Goal: Task Accomplishment & Management: Complete application form

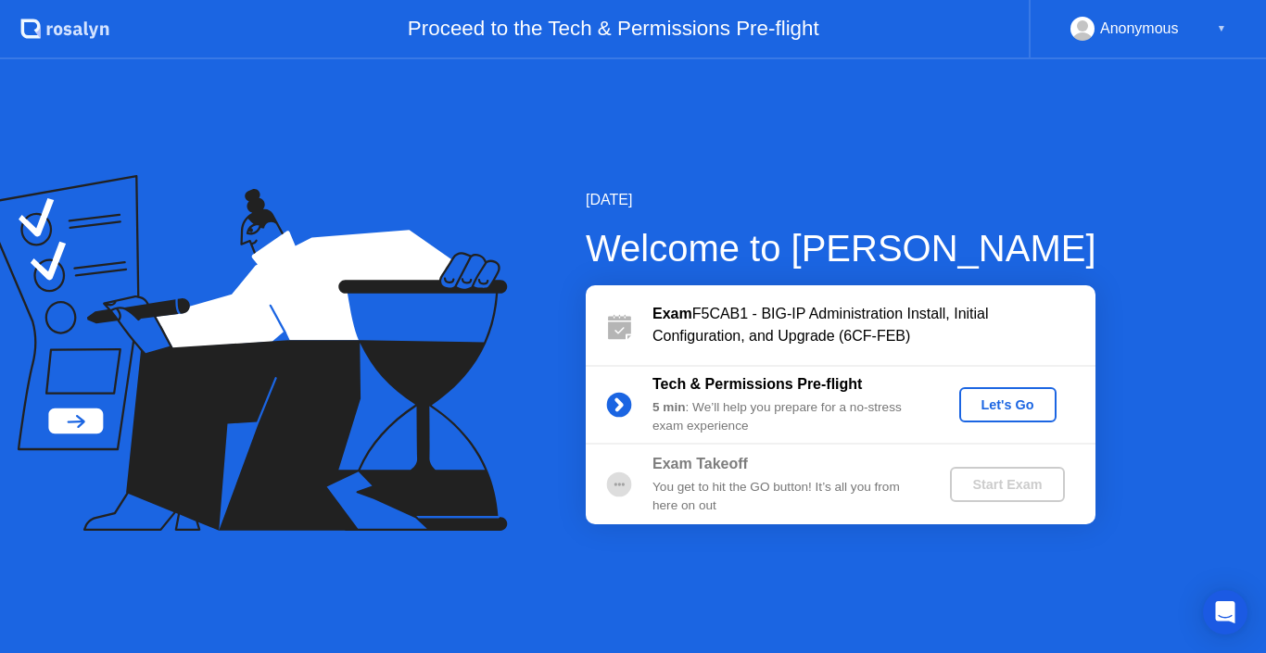
click at [1030, 402] on div "Let's Go" at bounding box center [1008, 405] width 82 height 15
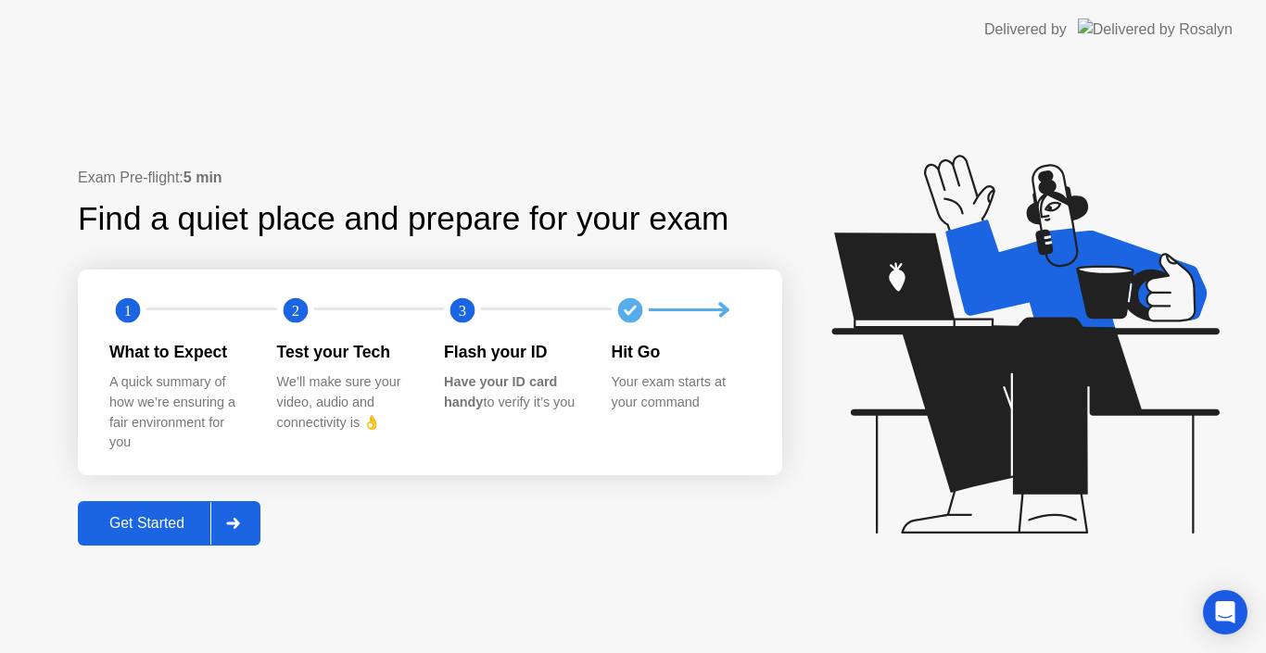
click at [651, 479] on div "Exam Pre-flight: 5 min Find a quiet place and prepare for your exam 1 2 3 What …" at bounding box center [430, 356] width 704 height 379
click at [651, 505] on div "Exam Pre-flight: 5 min Find a quiet place and prepare for your exam 1 2 3 What …" at bounding box center [430, 356] width 704 height 379
click at [747, 524] on div "Exam Pre-flight: 5 min Find a quiet place and prepare for your exam 1 2 3 What …" at bounding box center [430, 356] width 704 height 379
click at [865, 449] on icon at bounding box center [1021, 353] width 478 height 474
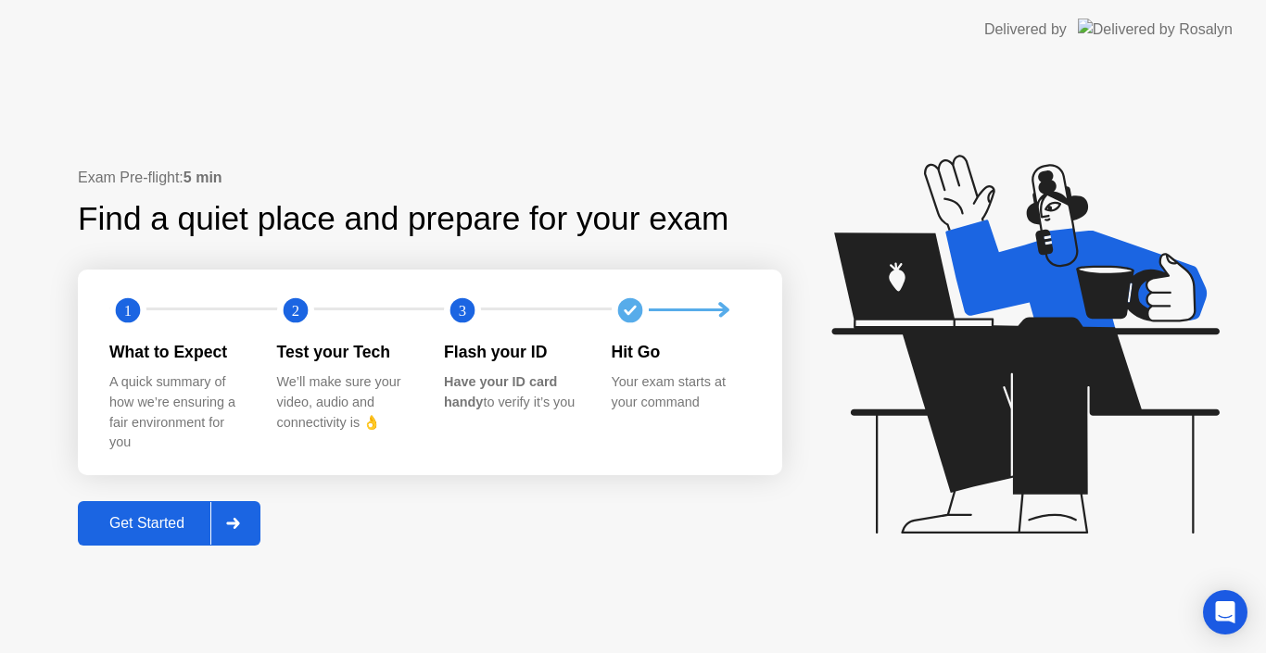
click at [824, 372] on icon at bounding box center [1021, 353] width 478 height 474
click at [656, 490] on div "Exam Pre-flight: 5 min Find a quiet place and prepare for your exam 1 2 3 What …" at bounding box center [430, 356] width 704 height 379
click at [750, 279] on div "1 2 3 What to Expect A quick summary of how we’re ensuring a fair environment f…" at bounding box center [430, 373] width 704 height 206
click at [468, 186] on div "Exam Pre-flight: 5 min" at bounding box center [430, 178] width 704 height 22
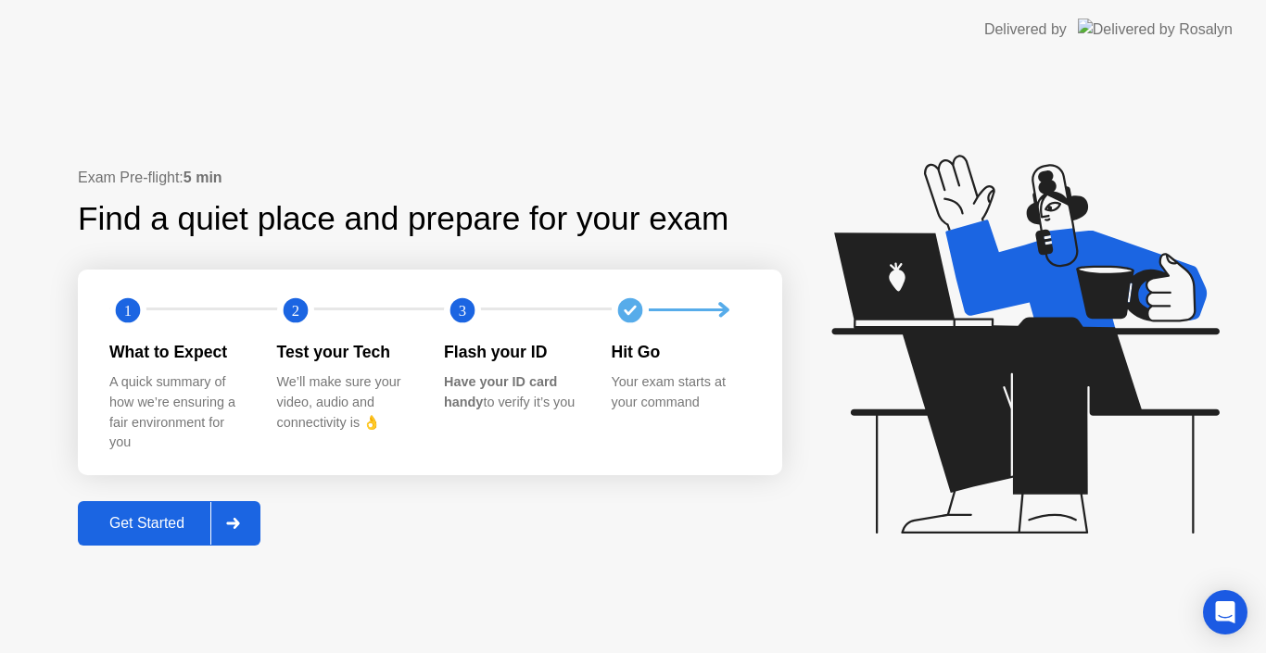
click at [152, 524] on div "Get Started" at bounding box center [146, 523] width 127 height 17
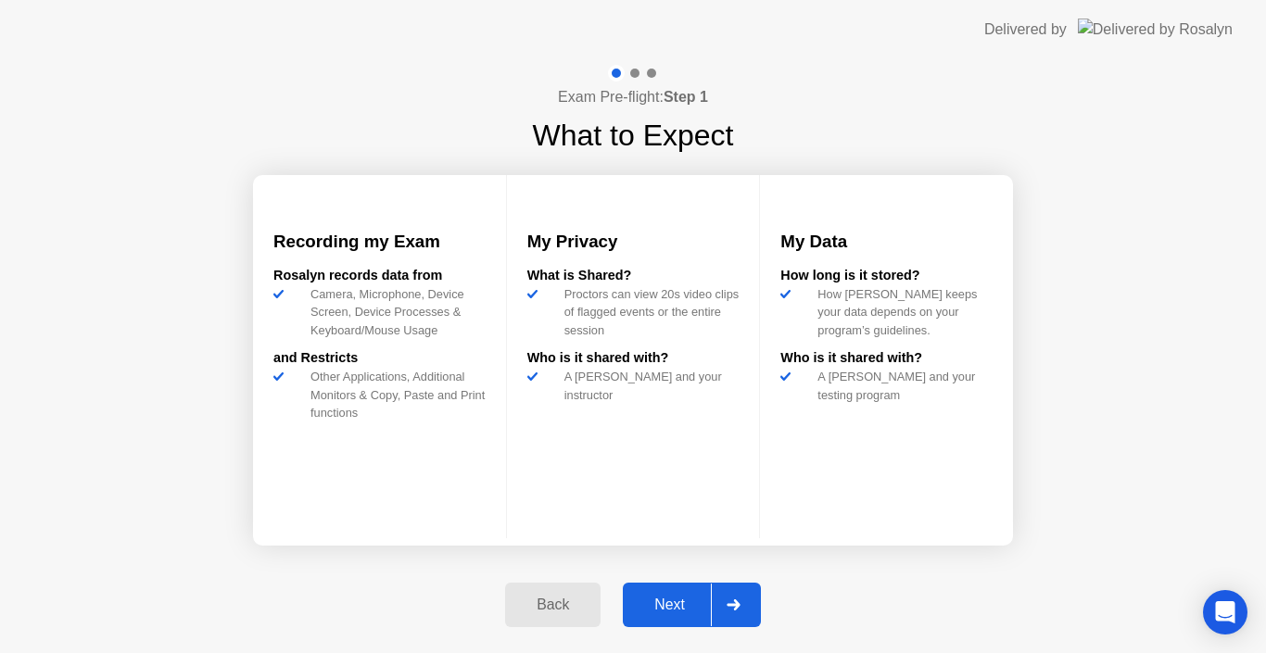
click at [1102, 400] on div "Exam Pre-flight: Step 1 What to Expect Recording my Exam [PERSON_NAME] records …" at bounding box center [633, 356] width 1266 height 594
click at [673, 601] on div "Next" at bounding box center [669, 605] width 82 height 17
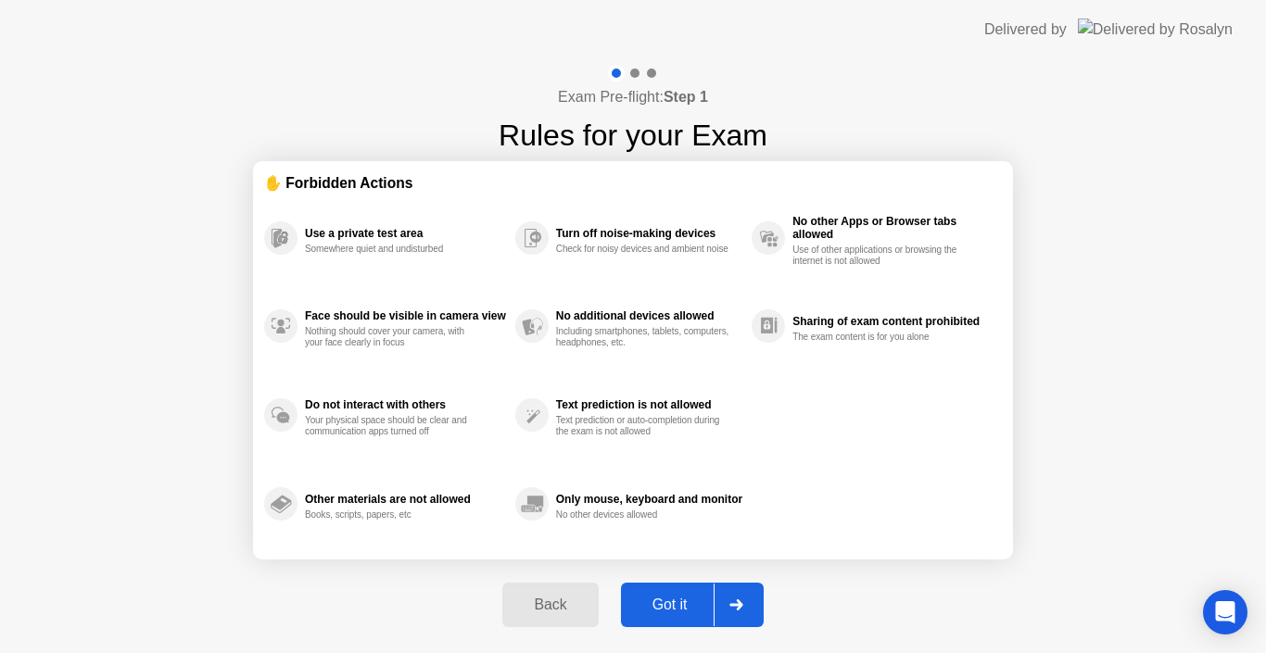
click at [665, 604] on div "Got it" at bounding box center [669, 605] width 87 height 17
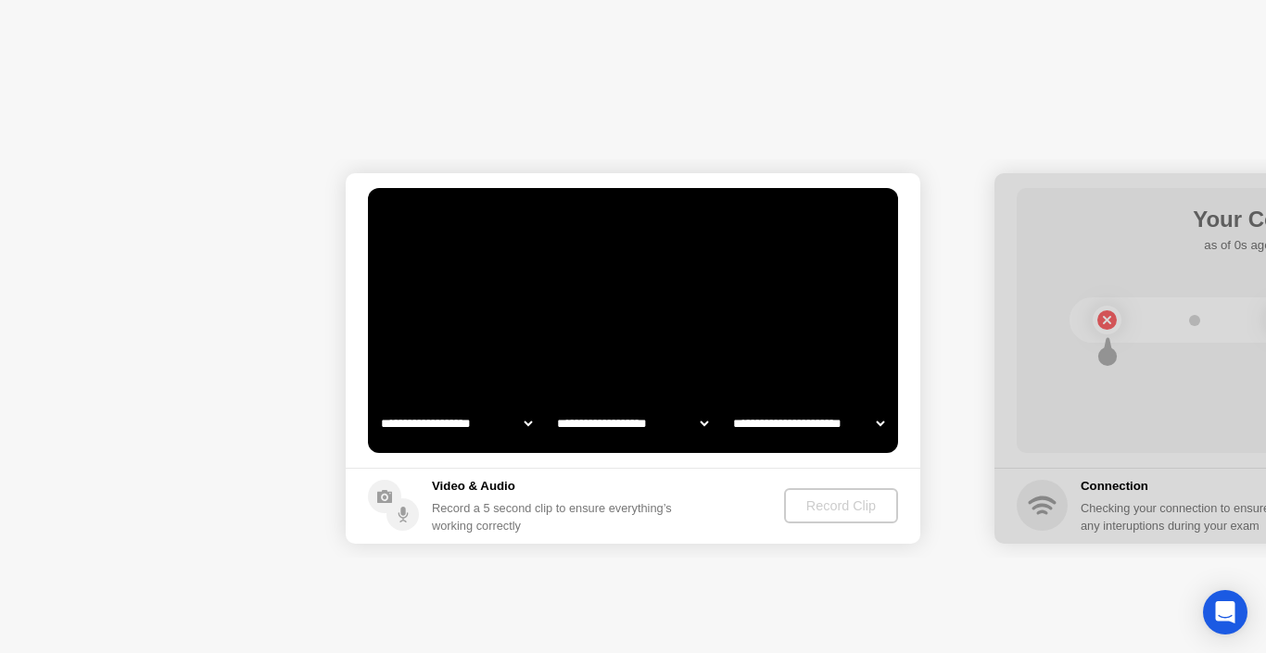
select select "**********"
select select "*******"
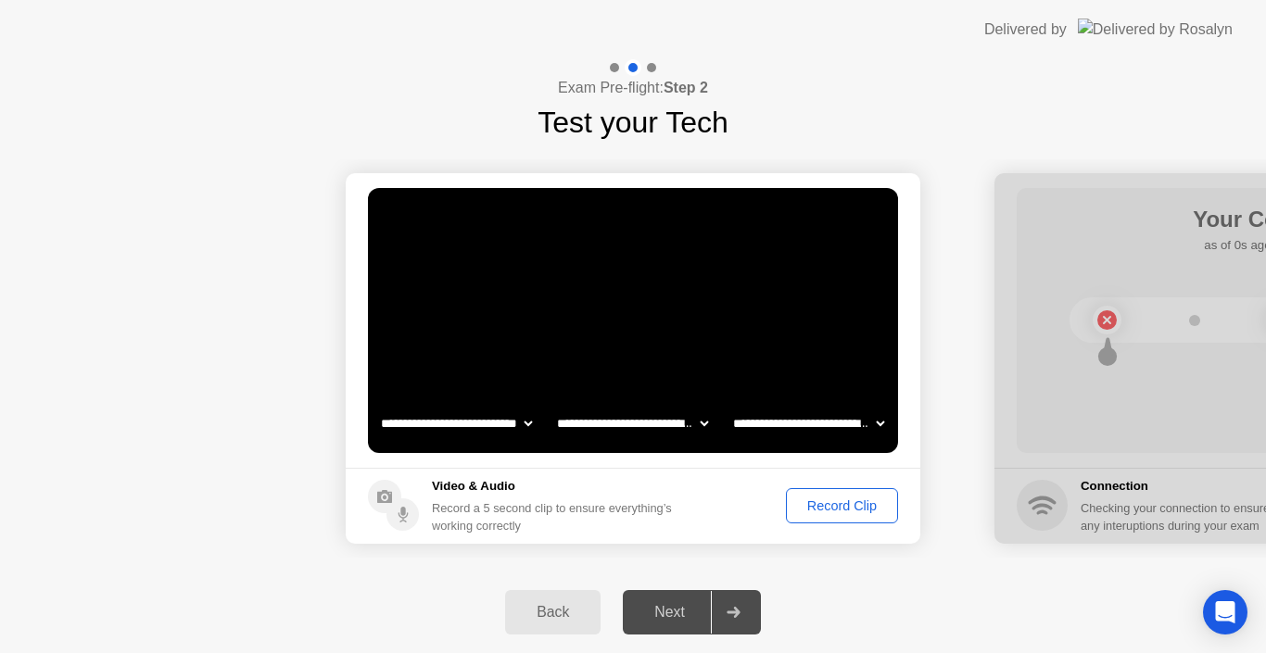
click at [817, 510] on div "Record Clip" at bounding box center [841, 506] width 99 height 15
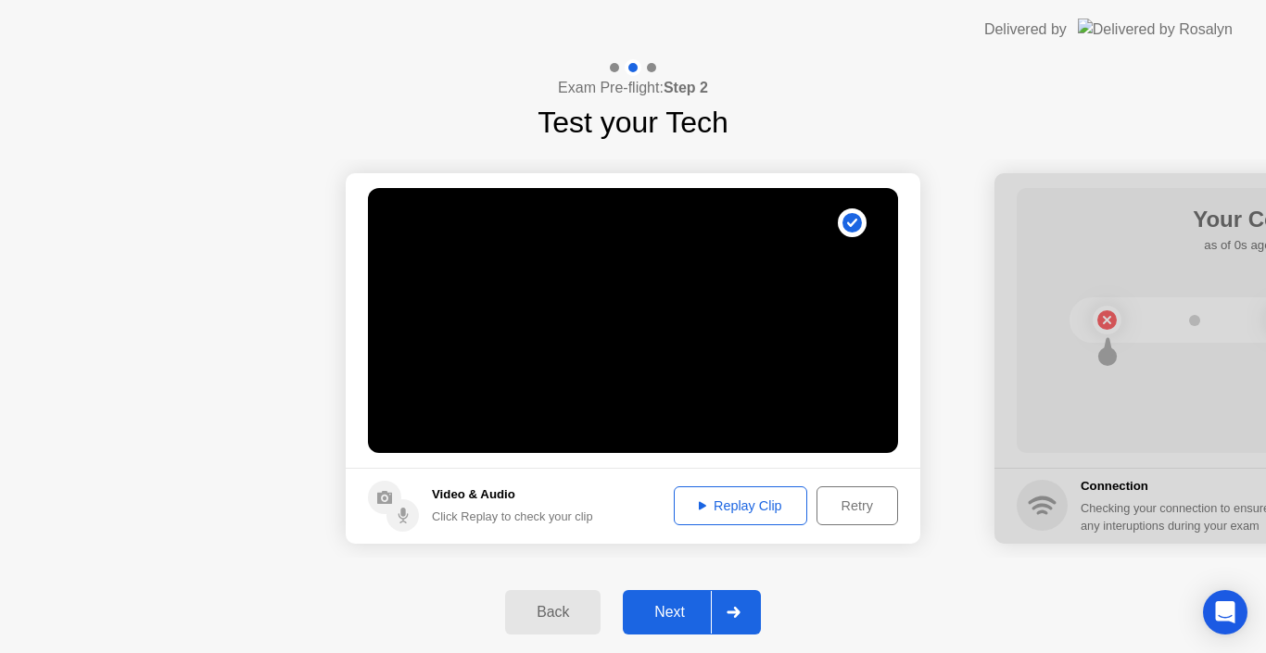
click at [673, 613] on div "Next" at bounding box center [669, 612] width 82 height 17
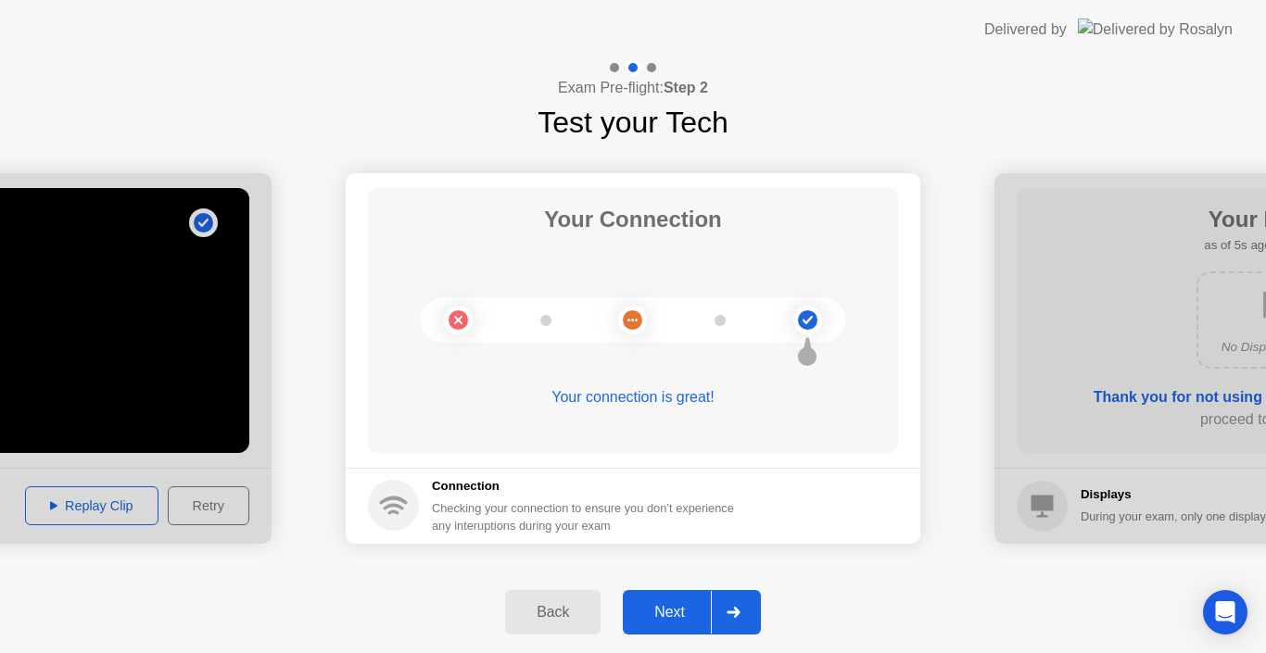
click at [671, 613] on div "Next" at bounding box center [669, 612] width 82 height 17
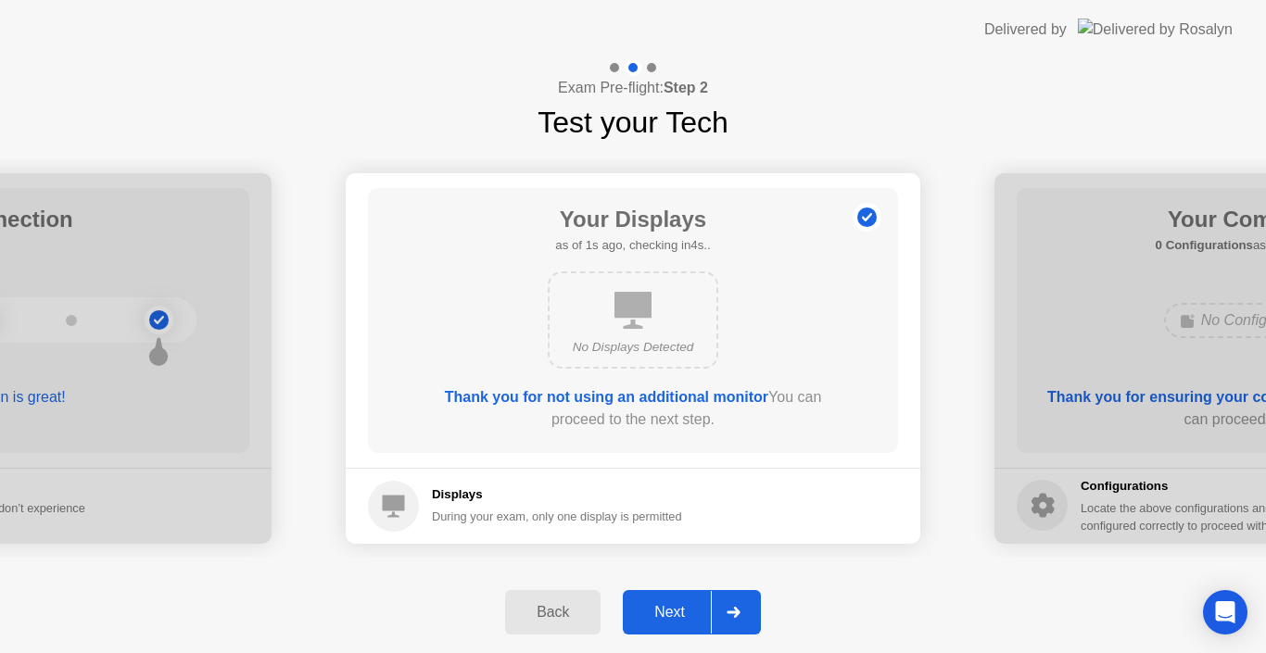
click at [684, 608] on div "Next" at bounding box center [669, 612] width 82 height 17
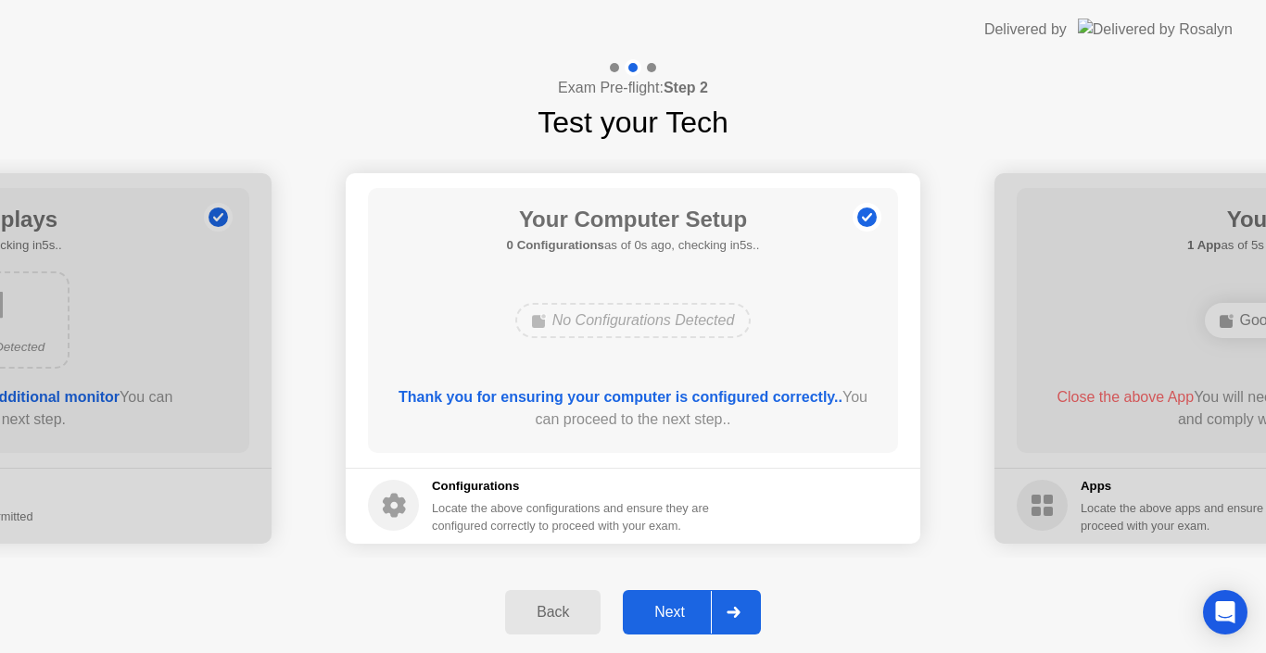
click at [680, 606] on div "Next" at bounding box center [669, 612] width 82 height 17
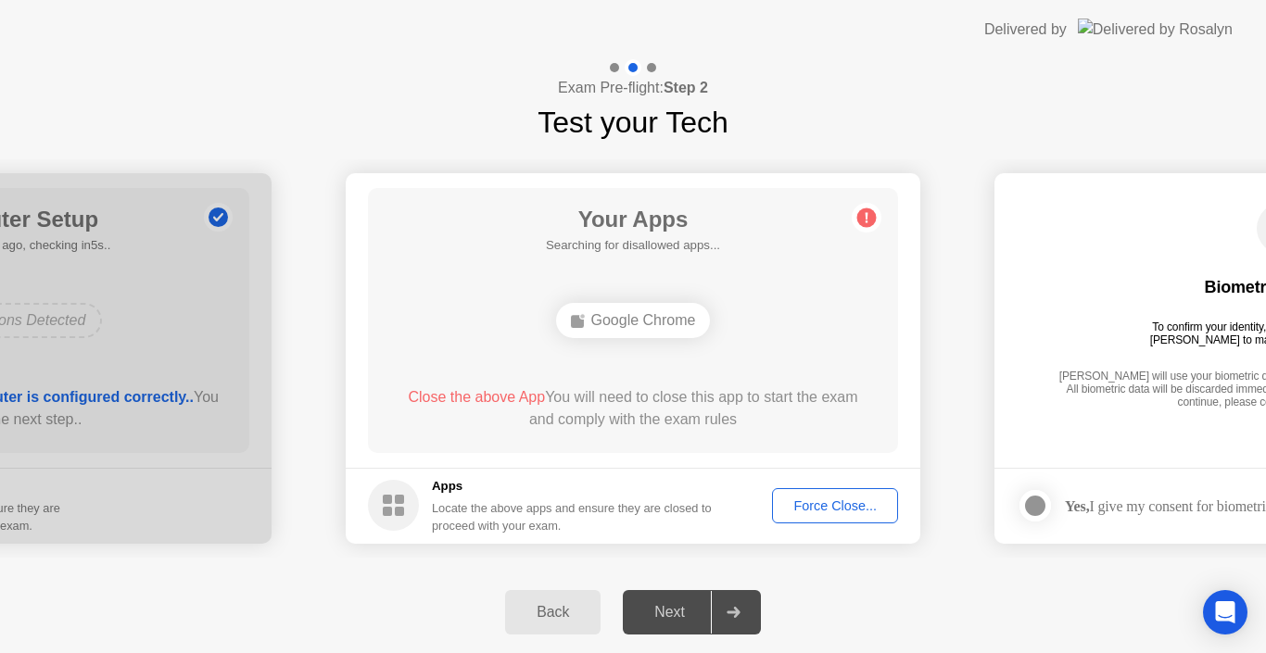
click at [812, 504] on div "Force Close..." at bounding box center [834, 506] width 113 height 15
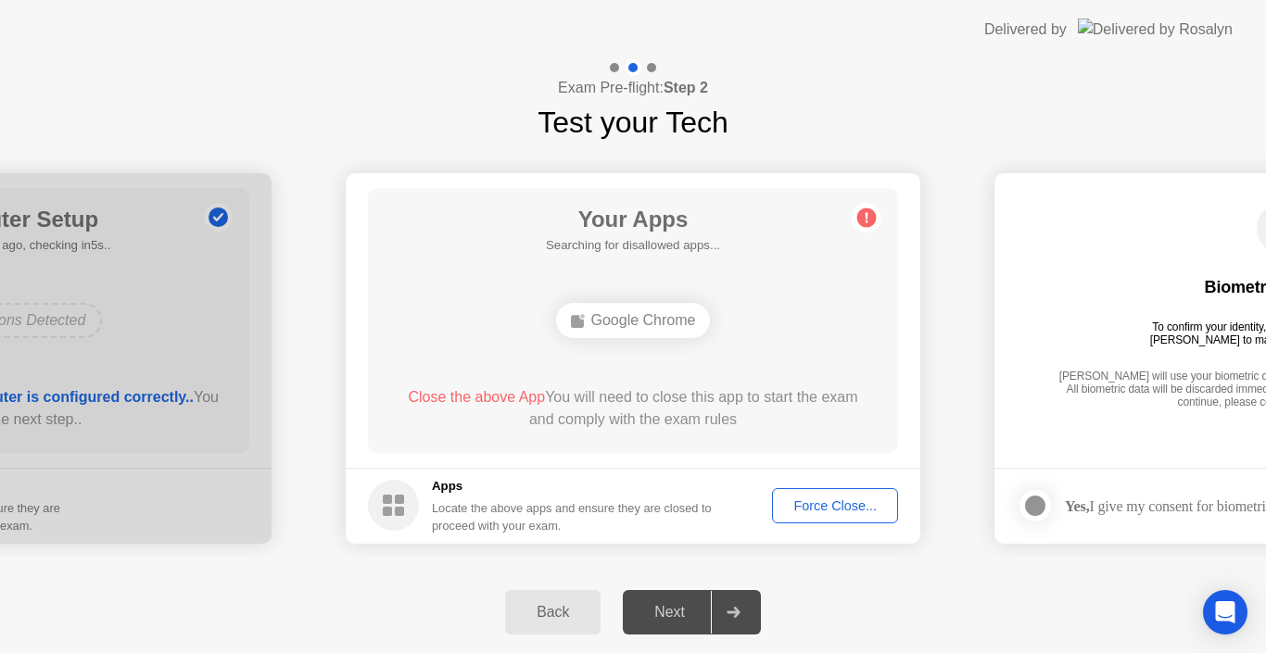
click at [800, 506] on div "Force Close..." at bounding box center [834, 506] width 113 height 15
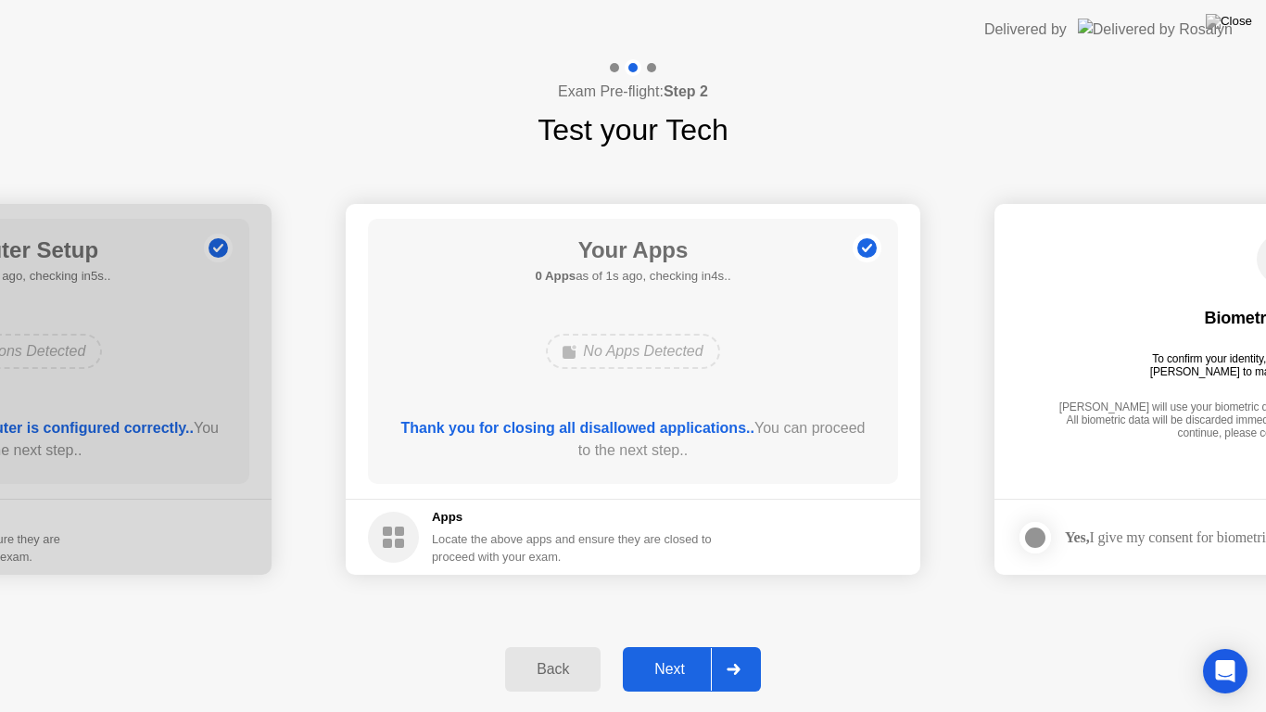
click at [664, 652] on div "Next" at bounding box center [669, 669] width 82 height 17
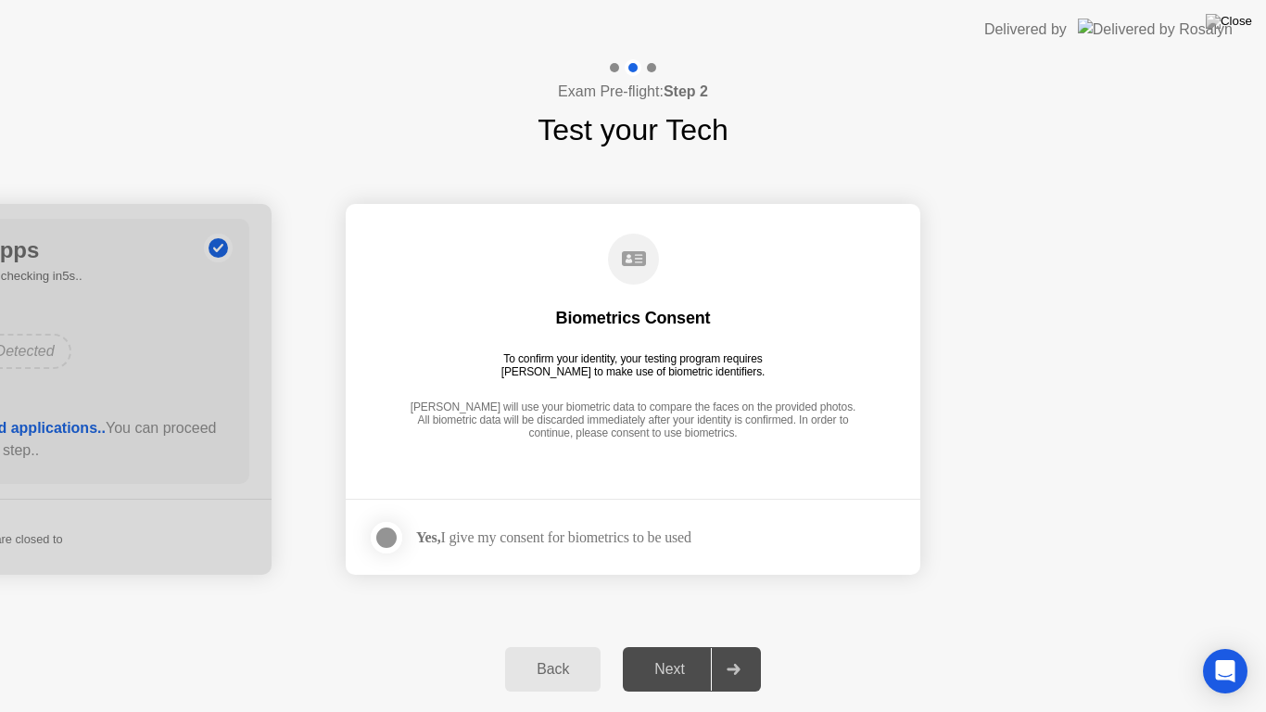
click at [387, 530] on div at bounding box center [386, 537] width 22 height 22
click at [671, 652] on div "Next" at bounding box center [669, 669] width 82 height 17
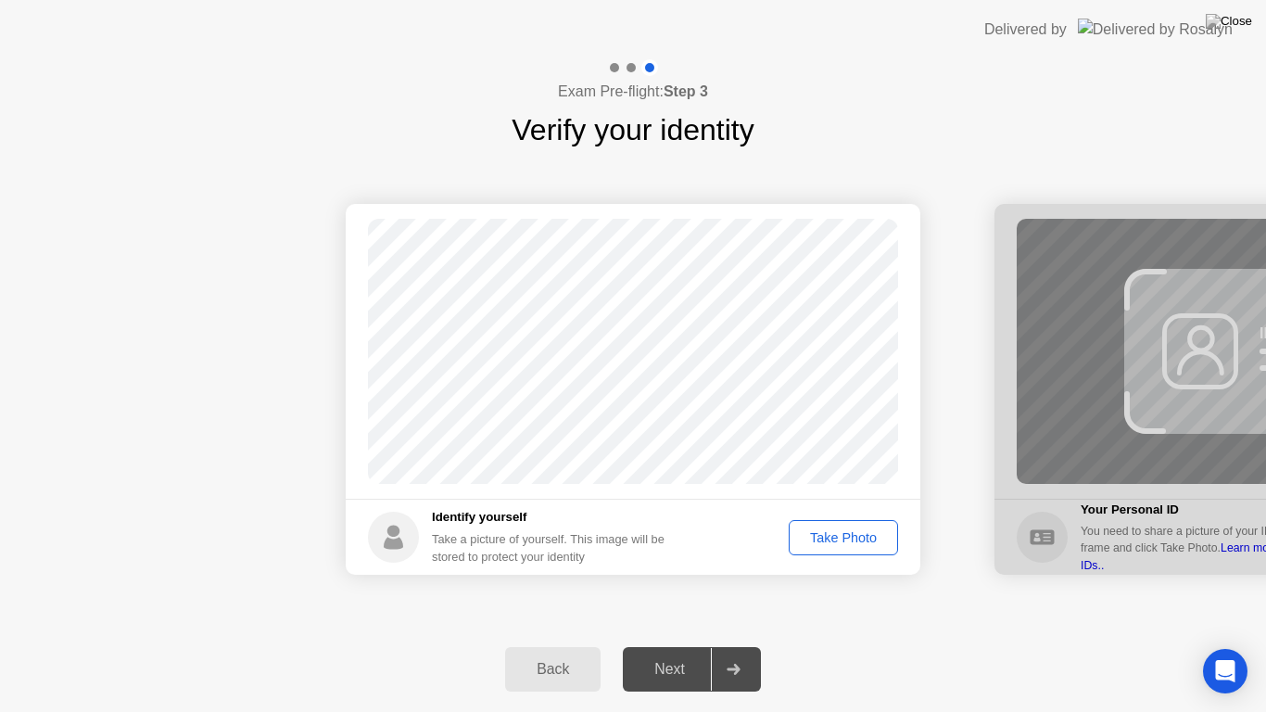
click at [838, 542] on div "Take Photo" at bounding box center [843, 537] width 96 height 15
click at [681, 652] on div "Next" at bounding box center [669, 669] width 82 height 17
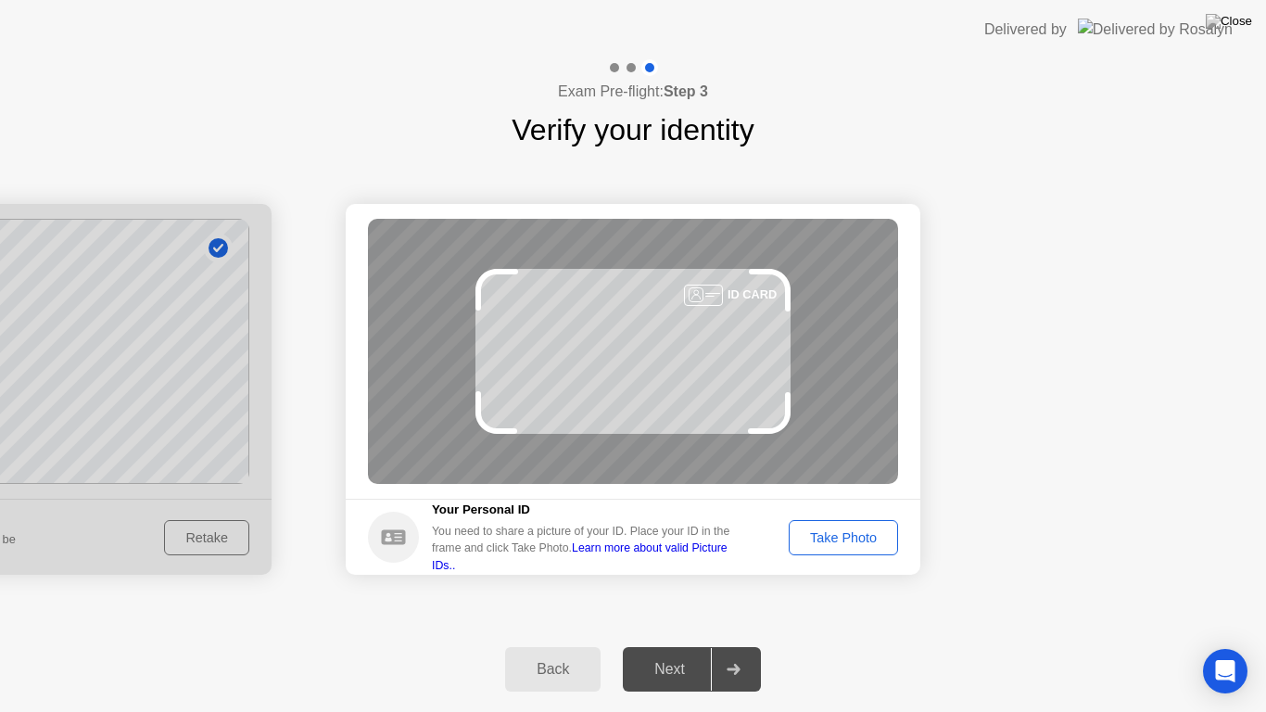
click at [825, 541] on div "Take Photo" at bounding box center [843, 537] width 96 height 15
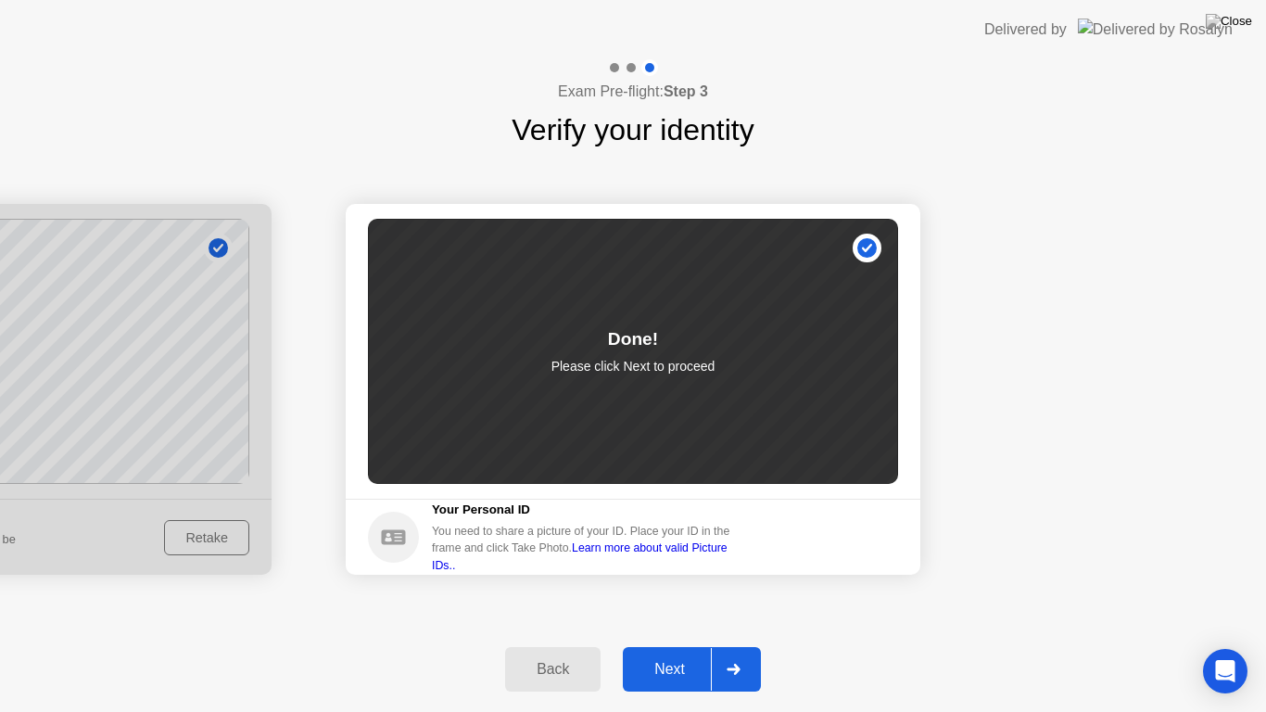
click at [667, 652] on div "Next" at bounding box center [669, 669] width 82 height 17
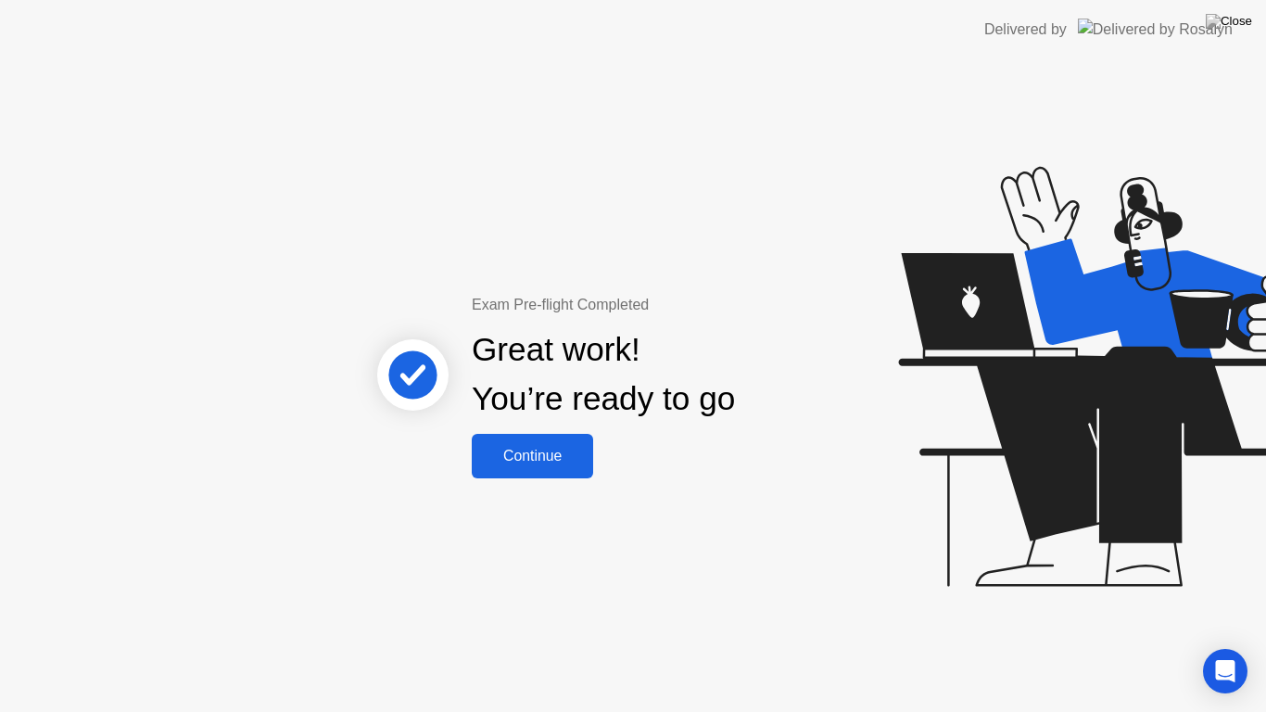
click at [558, 454] on div "Continue" at bounding box center [532, 456] width 110 height 17
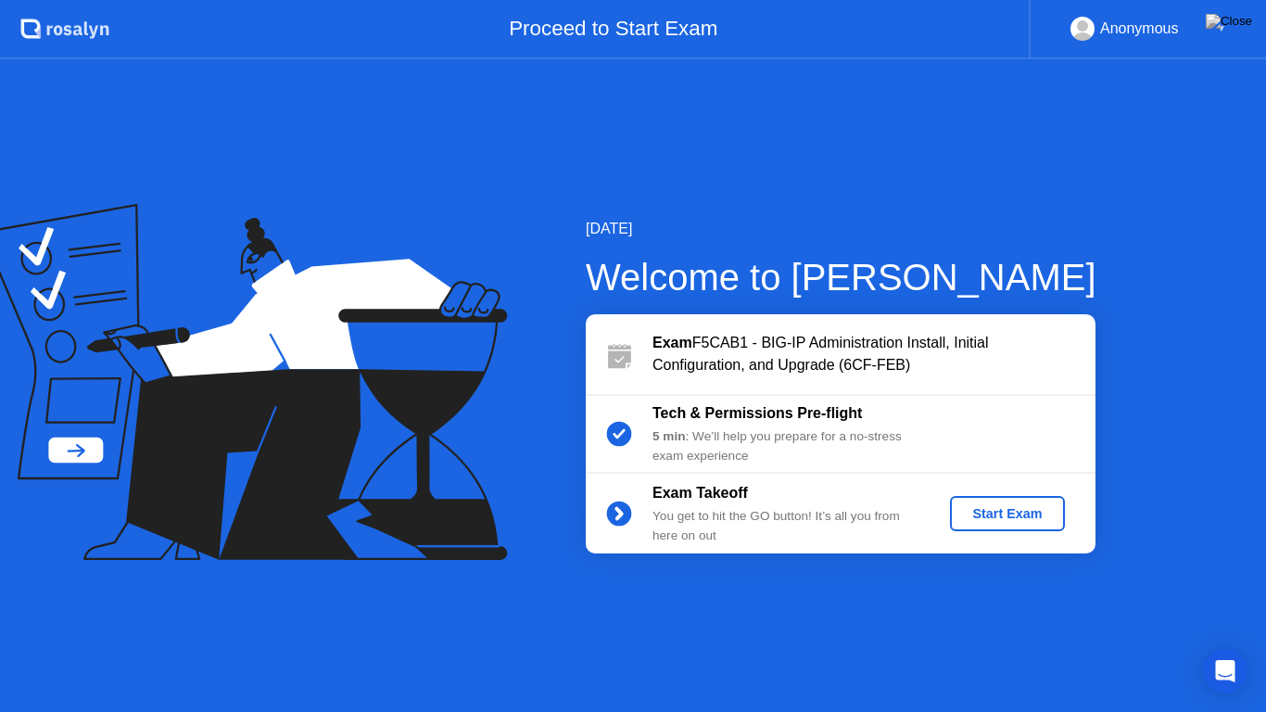
click at [1006, 509] on div "Start Exam" at bounding box center [1006, 513] width 99 height 15
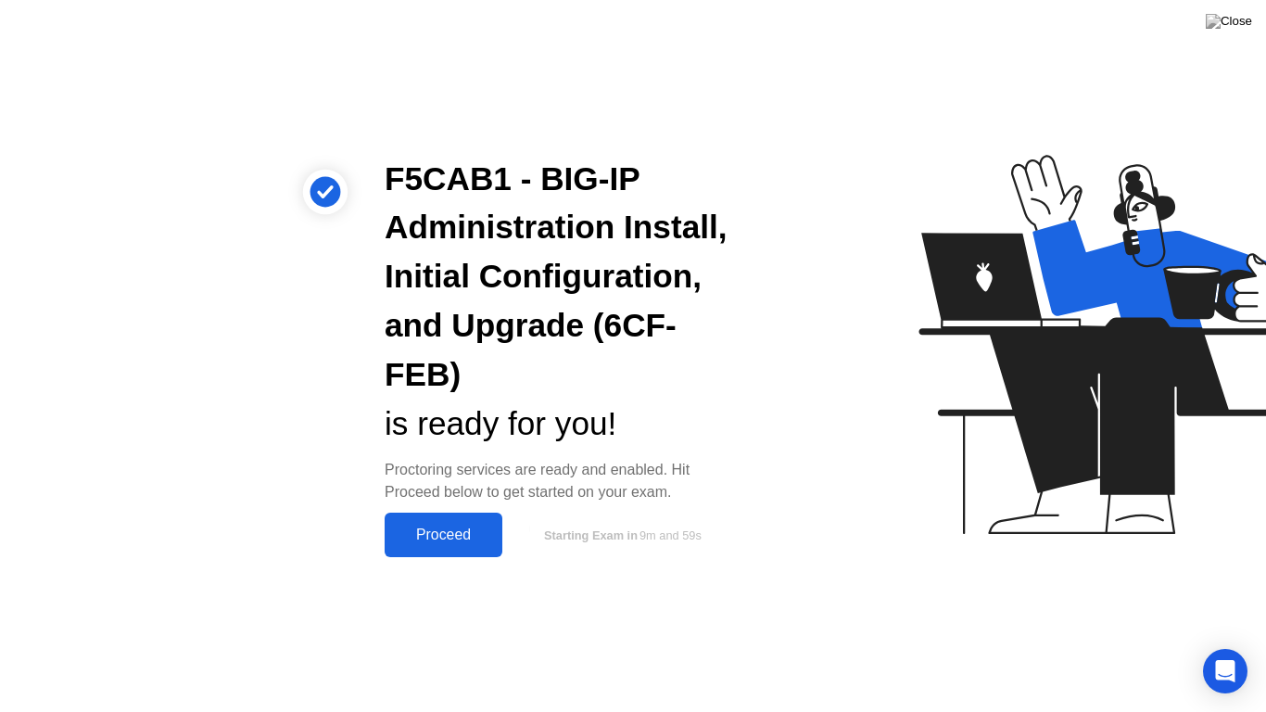
click at [455, 526] on div "Proceed" at bounding box center [443, 534] width 107 height 17
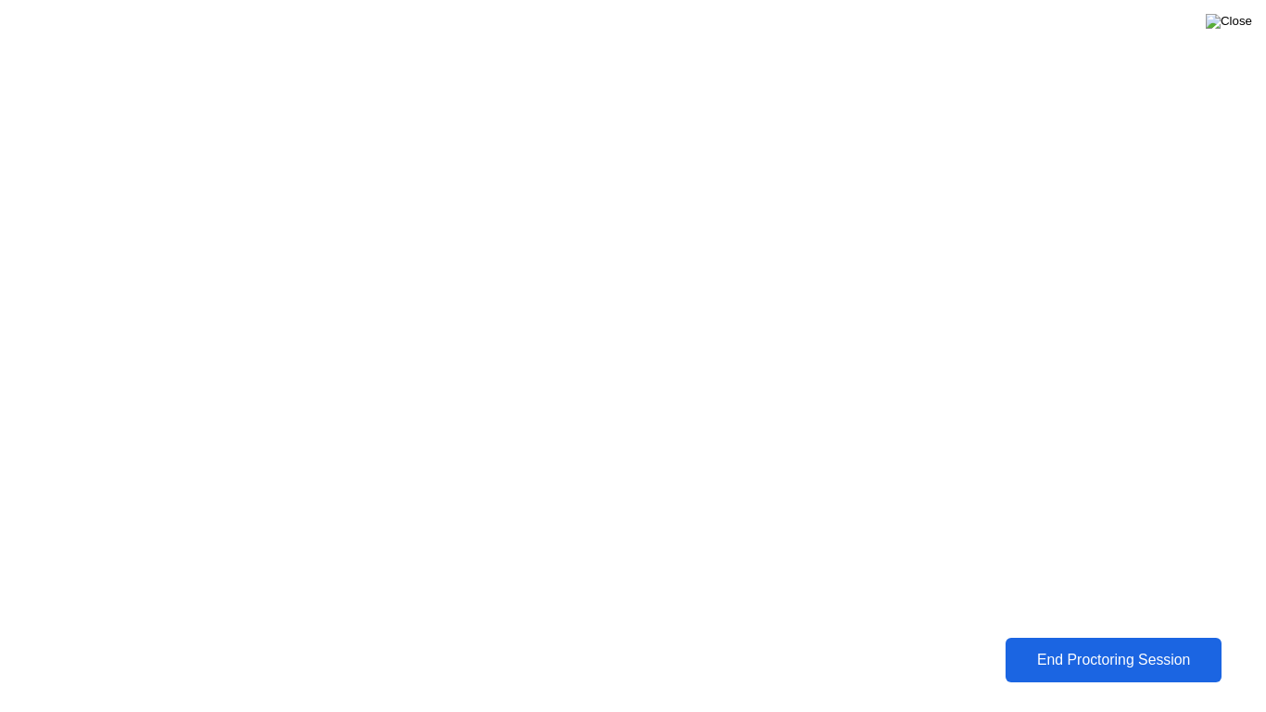
click at [1236, 29] on img at bounding box center [1229, 21] width 46 height 15
